Goal: Transaction & Acquisition: Purchase product/service

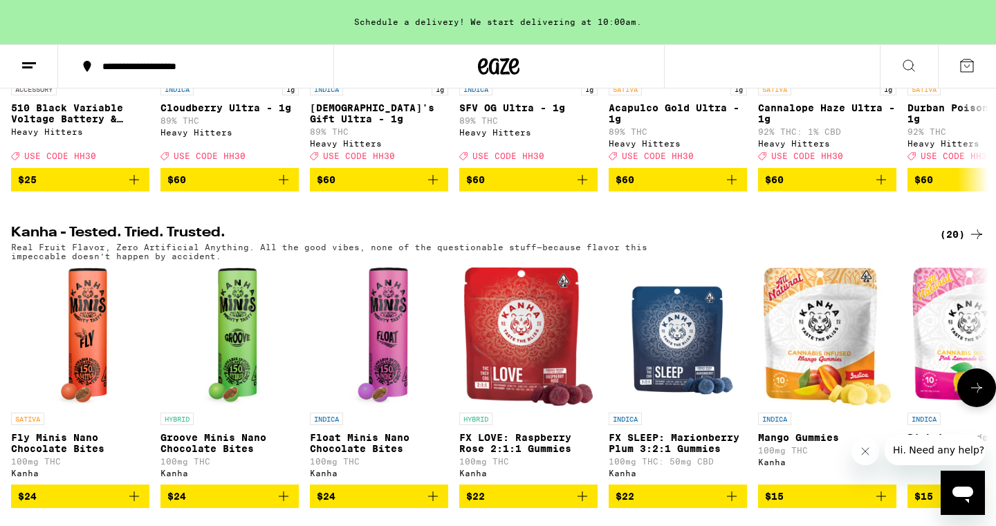
scroll to position [643, 0]
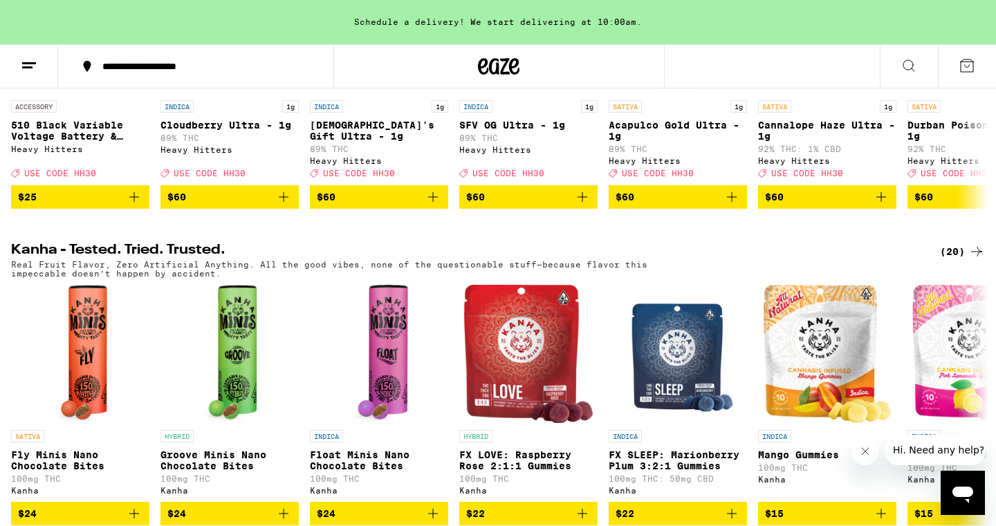
click at [902, 62] on icon at bounding box center [909, 65] width 17 height 17
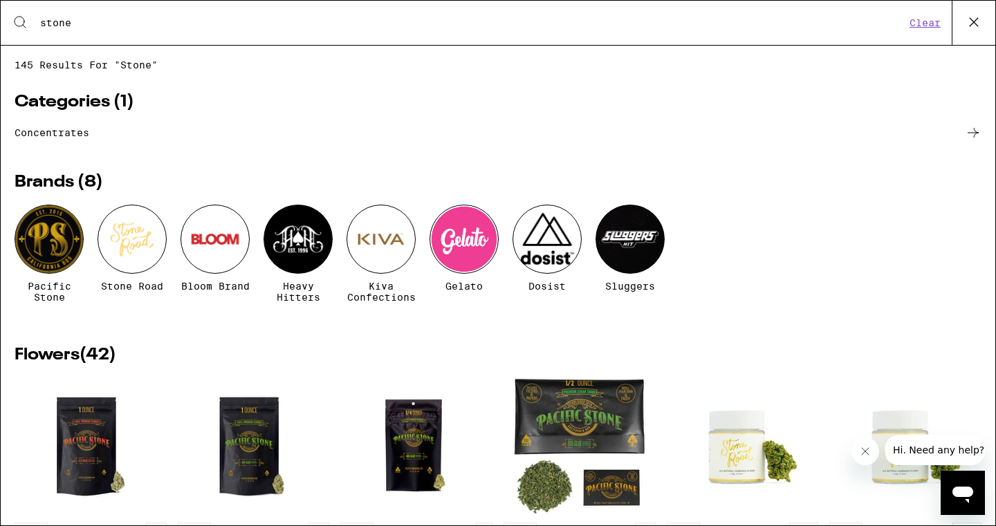
type input "stone"
